Goal: Task Accomplishment & Management: Complete application form

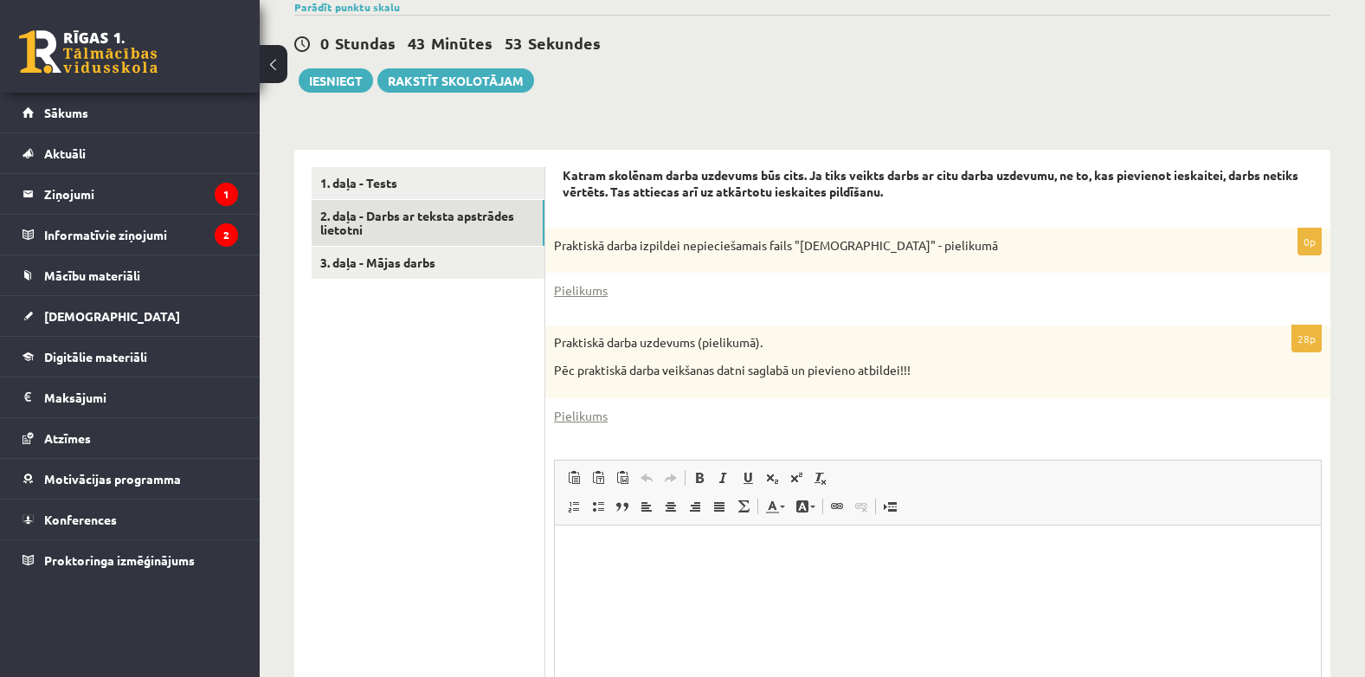
scroll to position [410, 0]
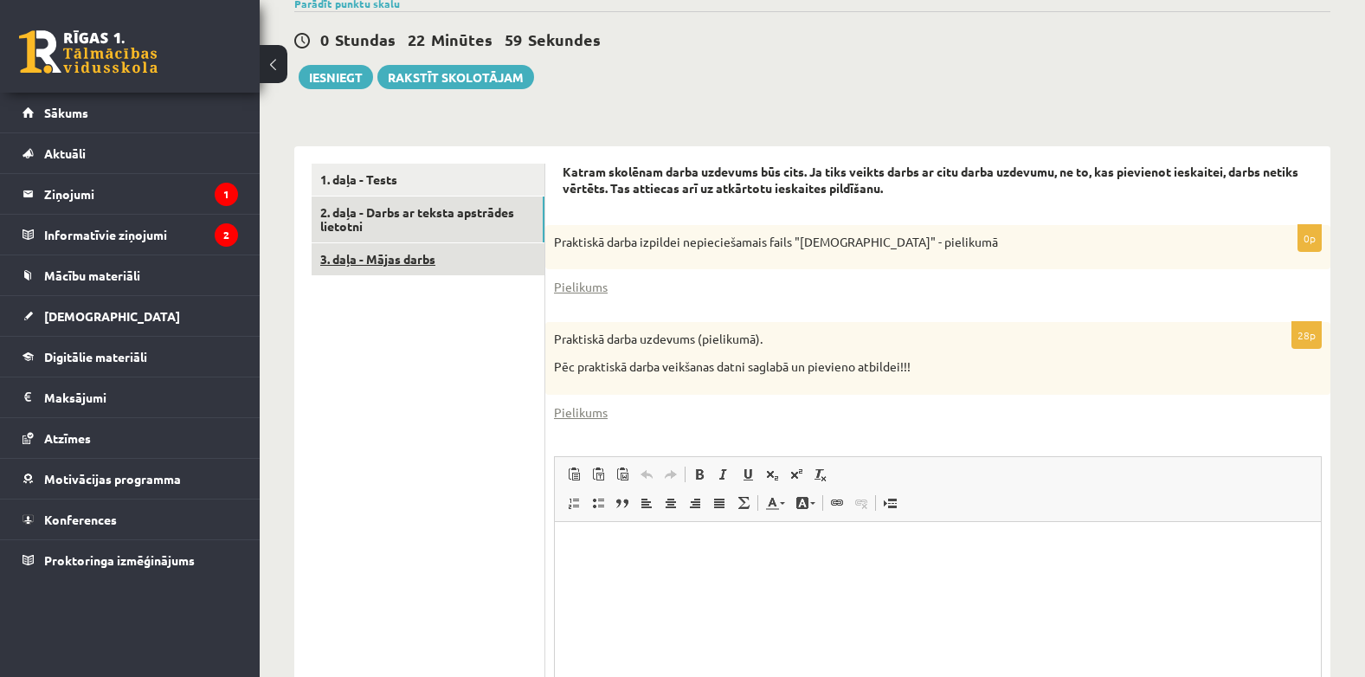
click at [407, 252] on link "3. daļa - Mājas darbs" at bounding box center [428, 259] width 233 height 32
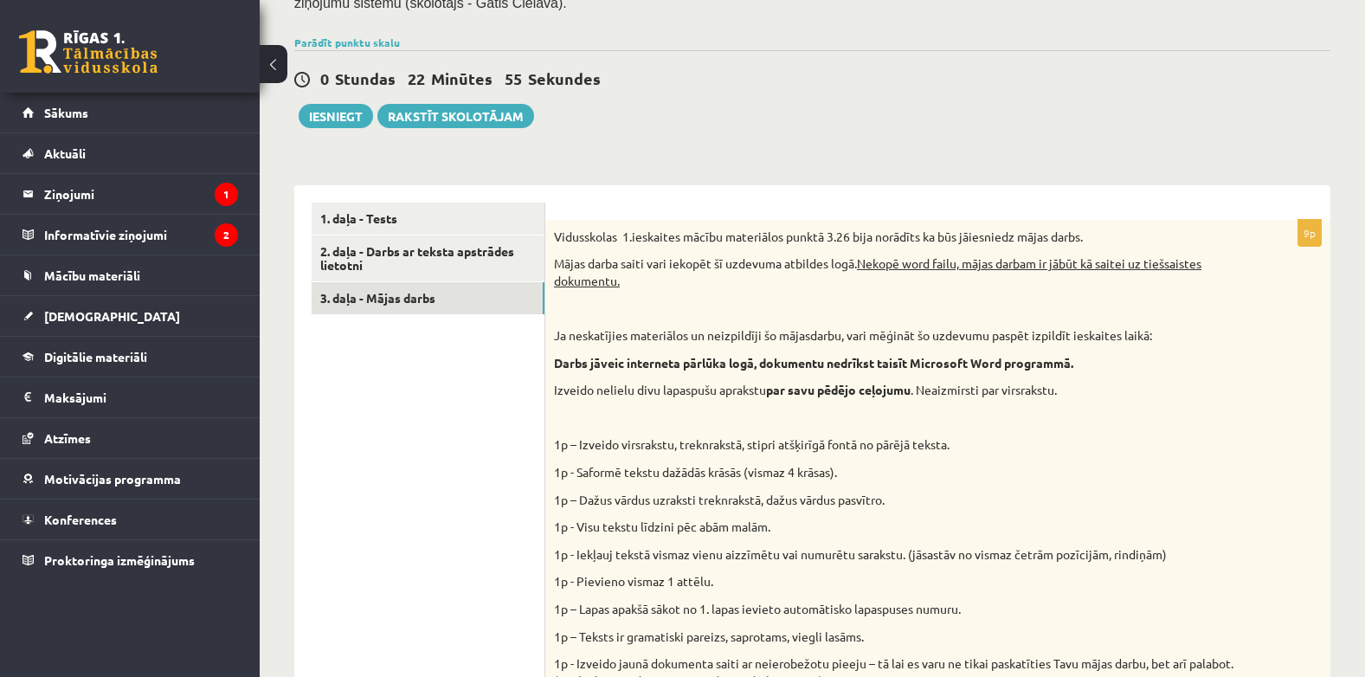
scroll to position [358, 0]
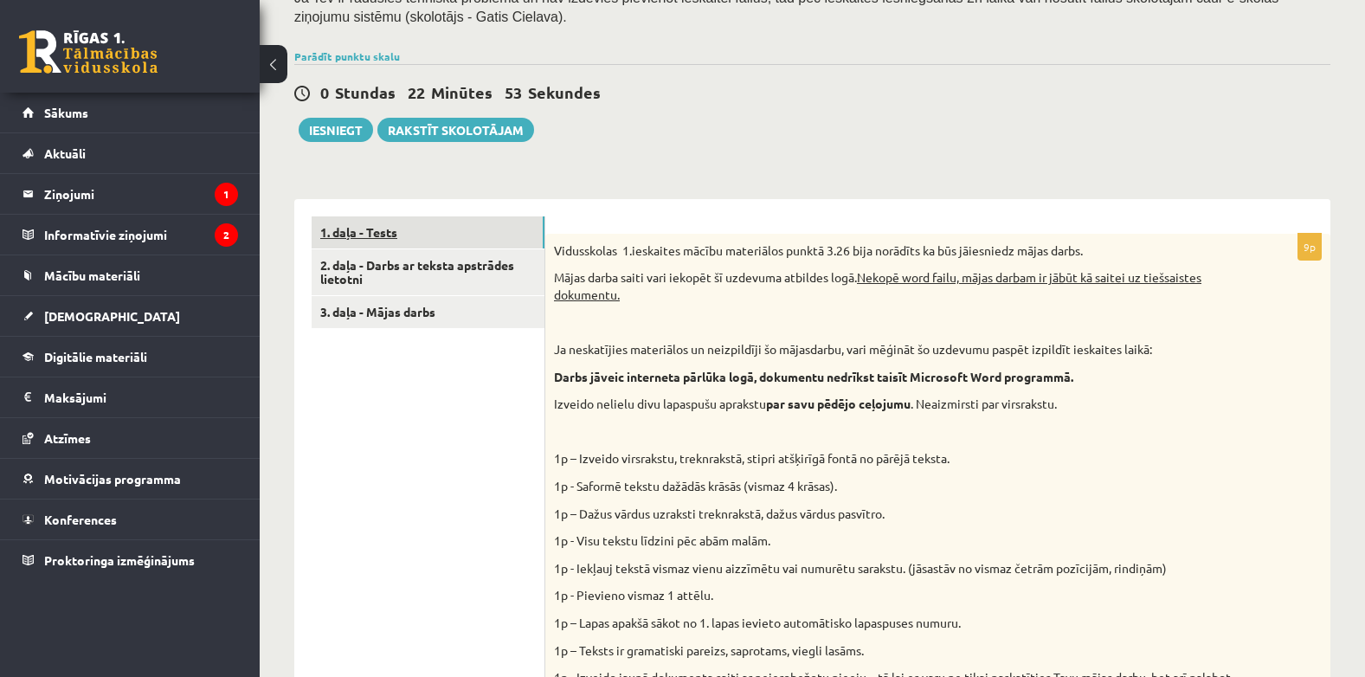
click at [374, 237] on link "1. daļa - Tests" at bounding box center [428, 232] width 233 height 32
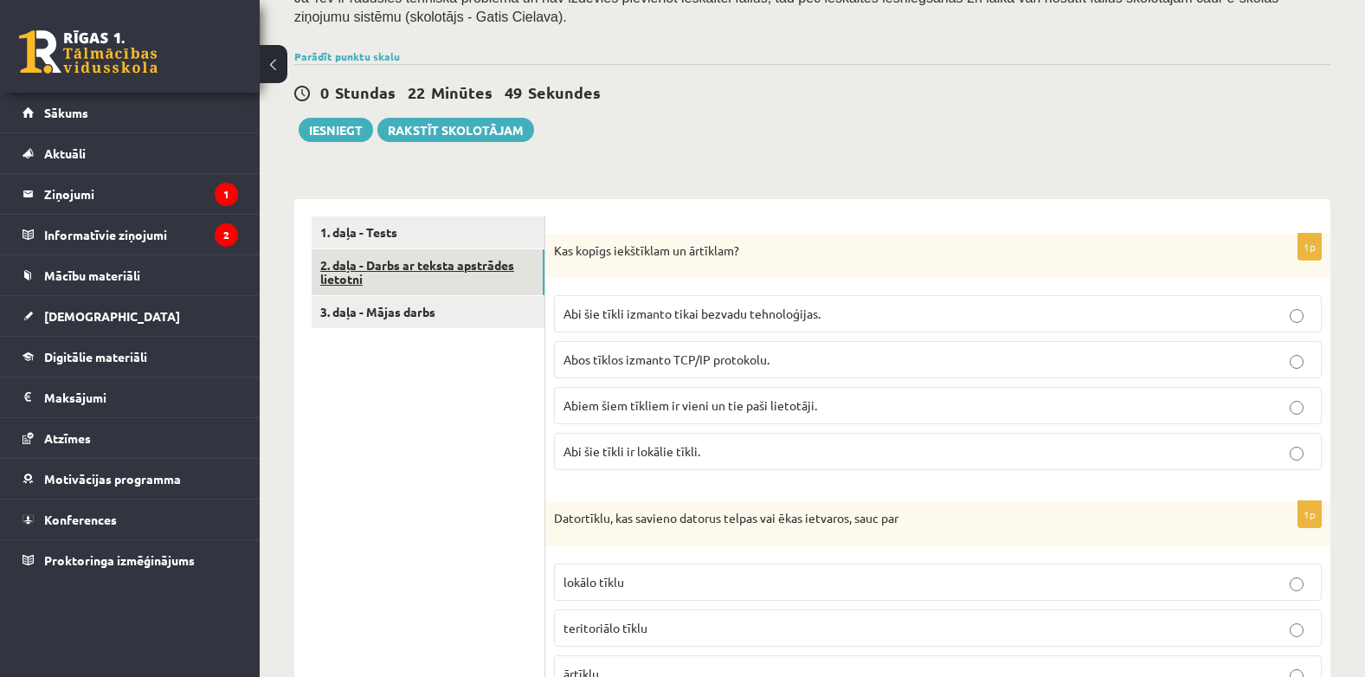
click at [447, 265] on link "2. daļa - Darbs ar teksta apstrādes lietotni" at bounding box center [428, 272] width 233 height 47
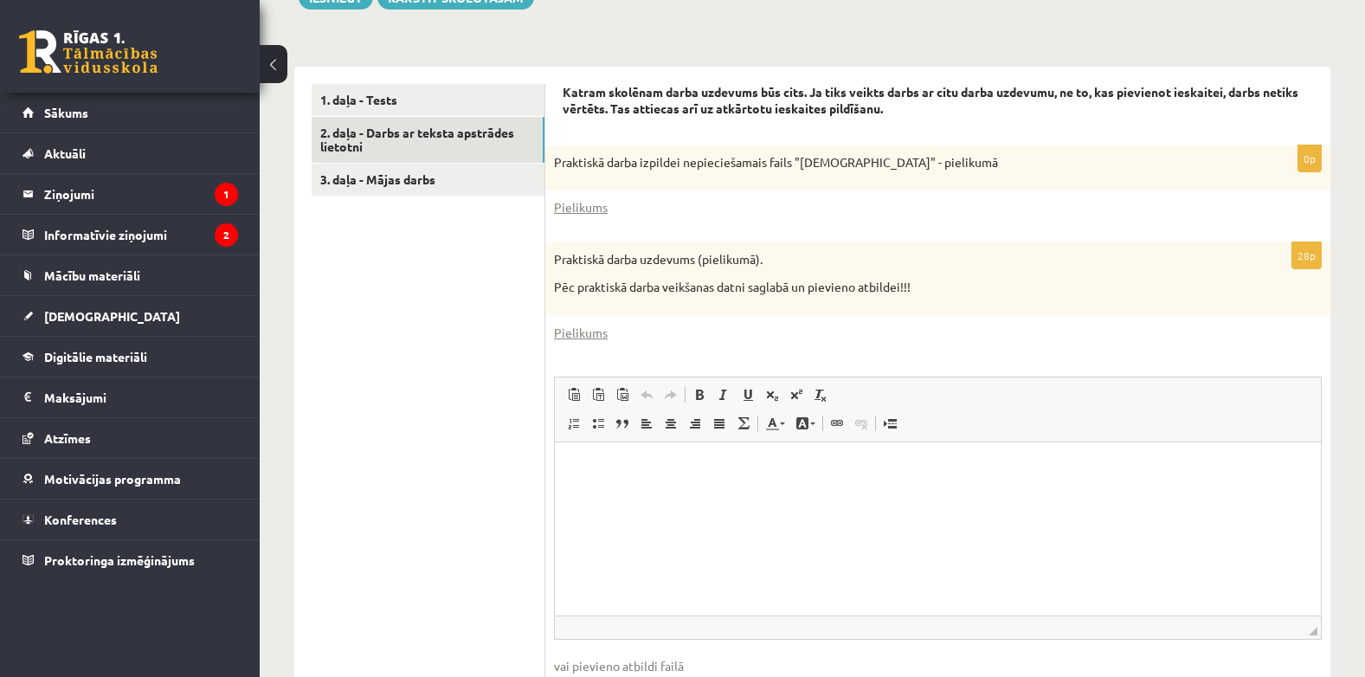
scroll to position [603, 0]
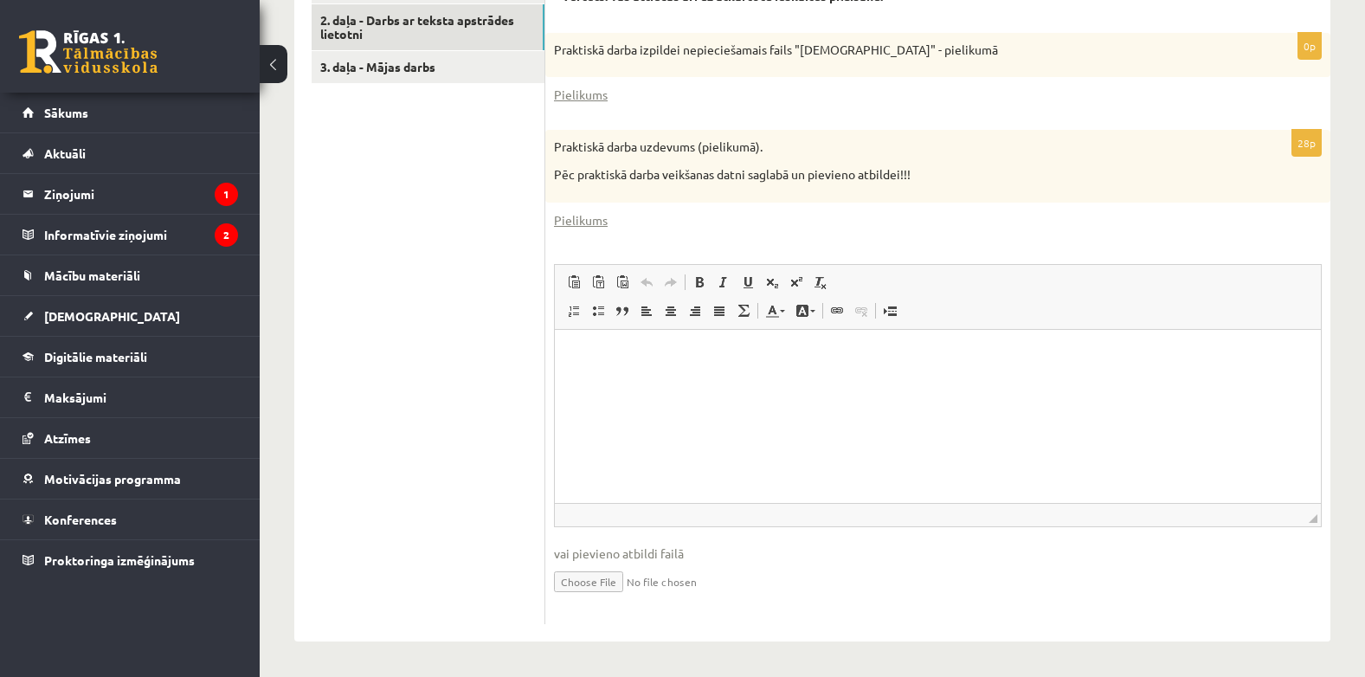
click at [576, 586] on input "file" at bounding box center [938, 580] width 768 height 35
type input "**********"
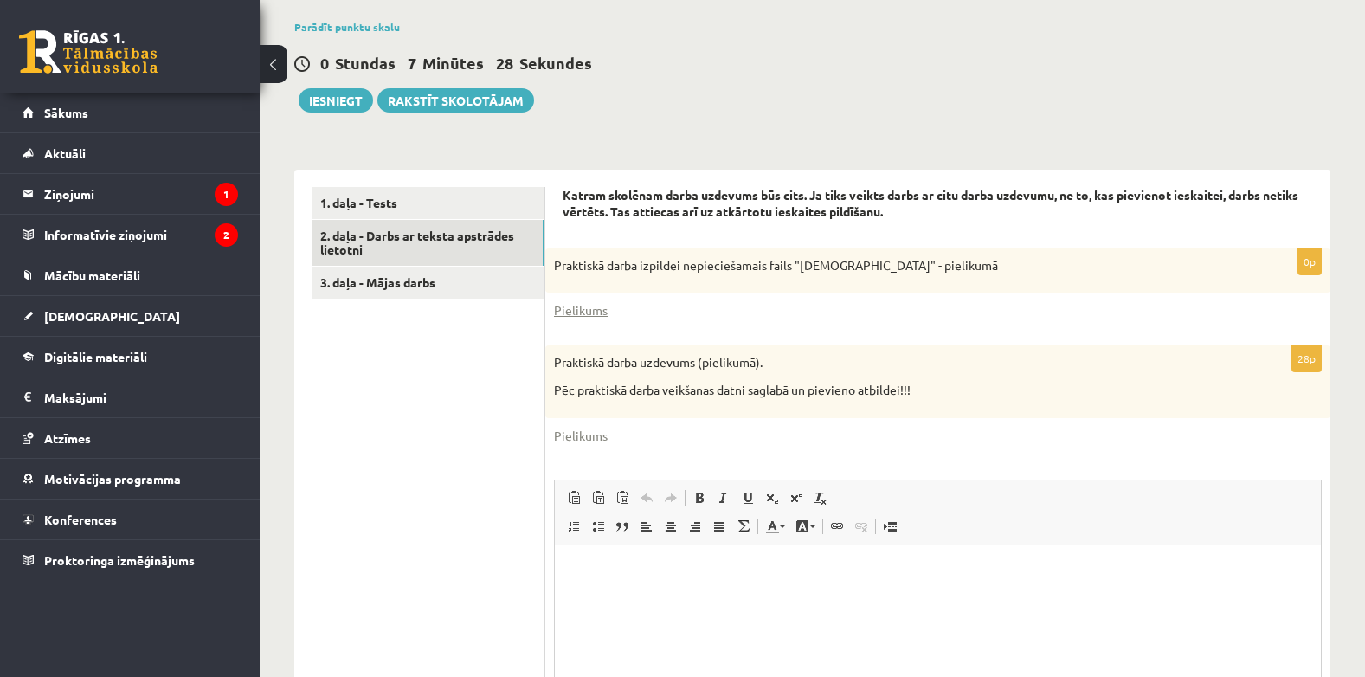
scroll to position [367, 0]
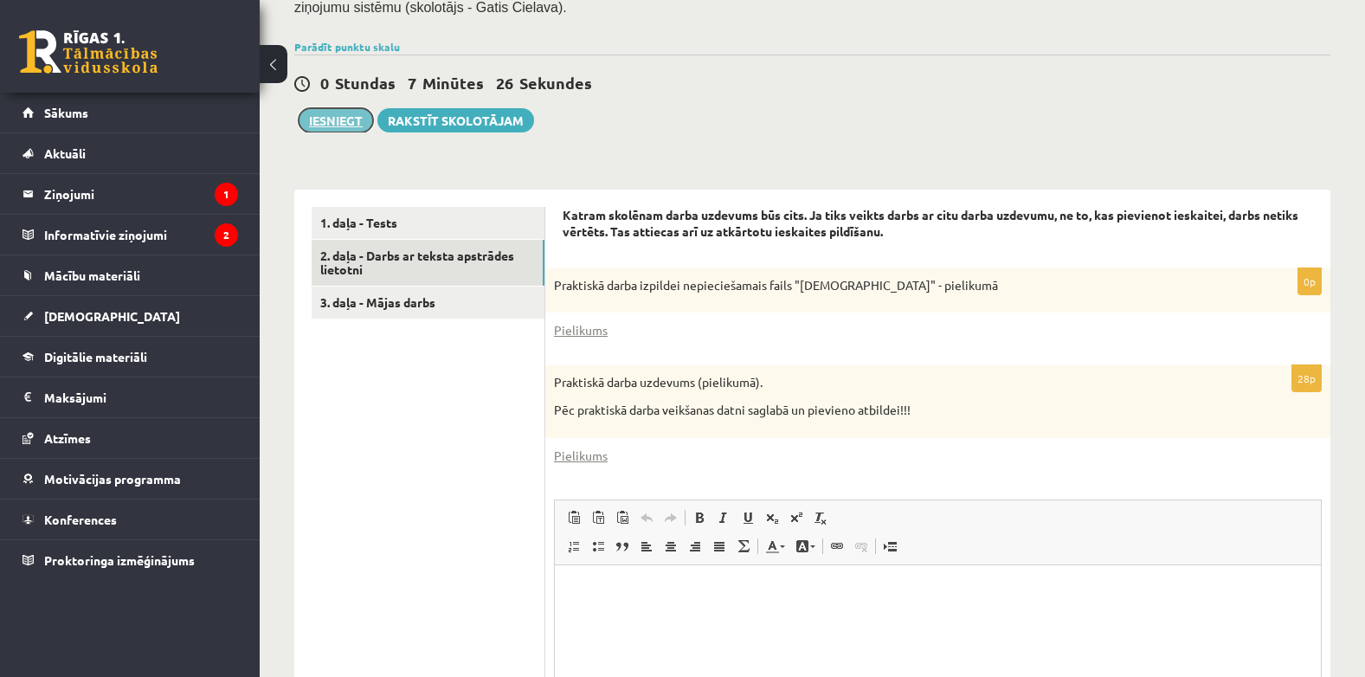
click at [344, 113] on button "Iesniegt" at bounding box center [336, 120] width 74 height 24
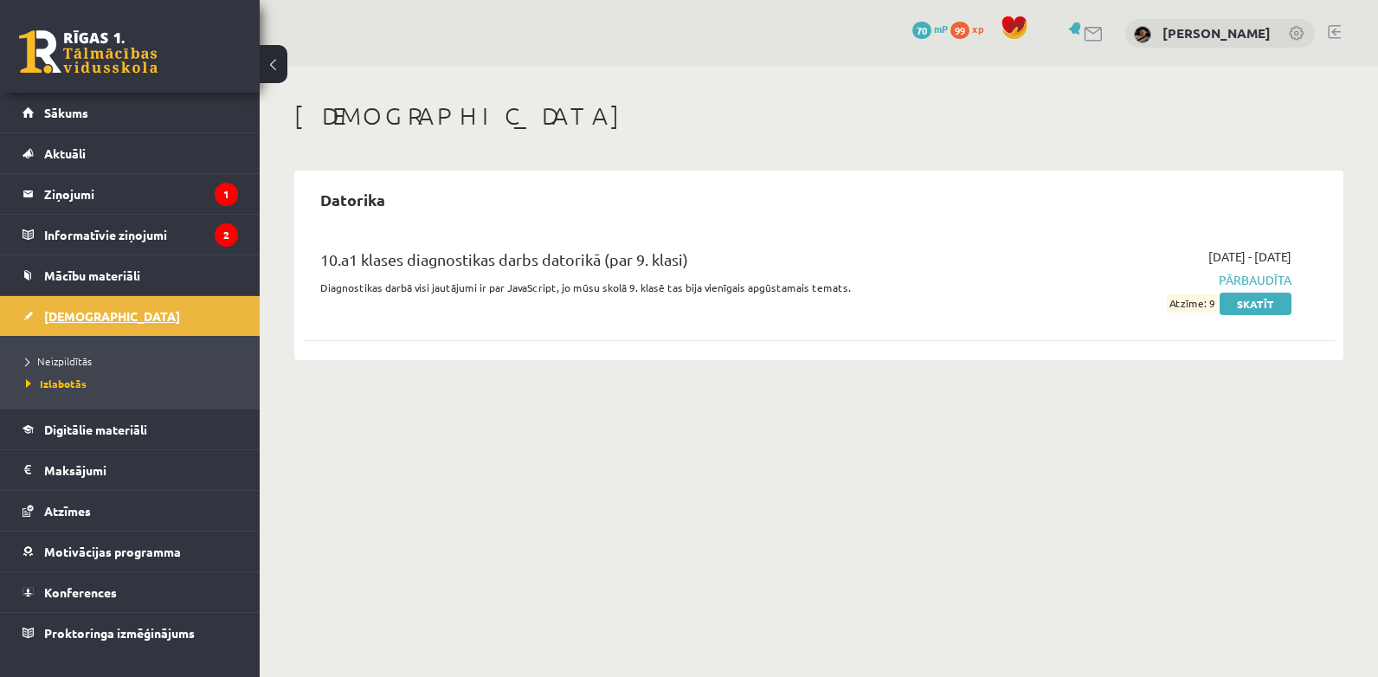
click at [87, 317] on span "[DEMOGRAPHIC_DATA]" at bounding box center [112, 316] width 136 height 16
